Goal: Find specific page/section: Find specific page/section

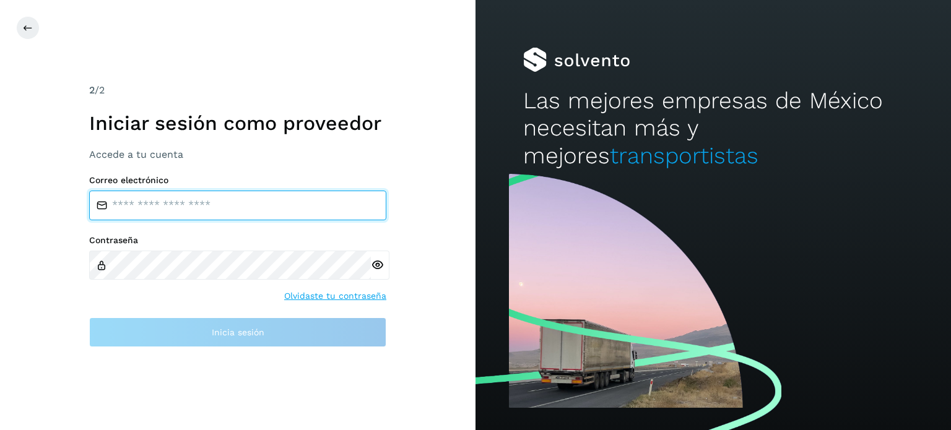
click at [218, 210] on input "email" at bounding box center [237, 206] width 297 height 30
type input "**********"
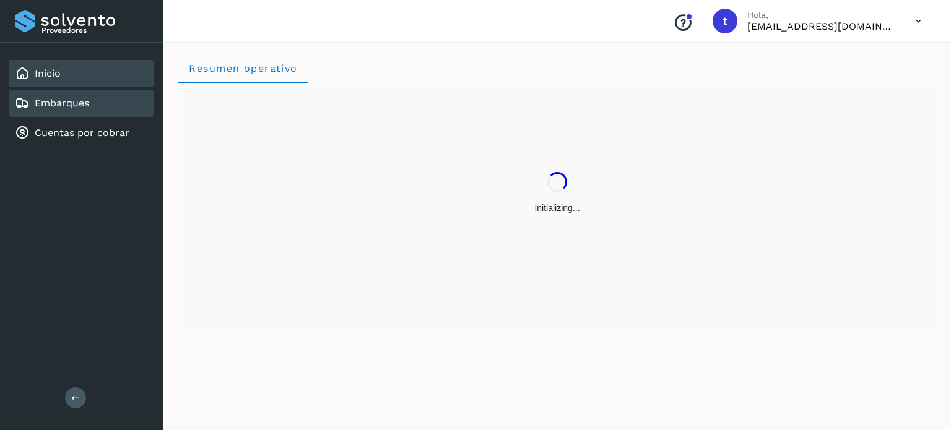
click at [72, 106] on link "Embarques" at bounding box center [62, 103] width 54 height 12
